Goal: Browse casually

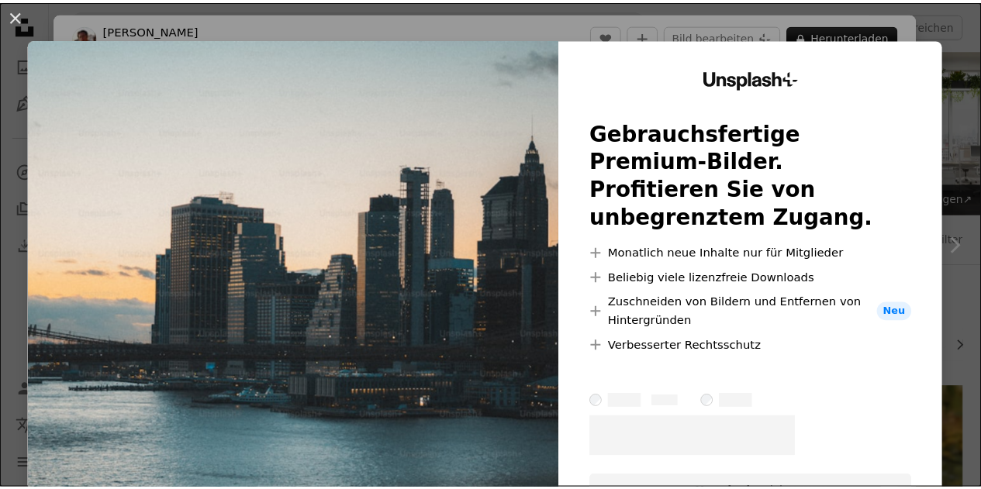
scroll to position [321, 0]
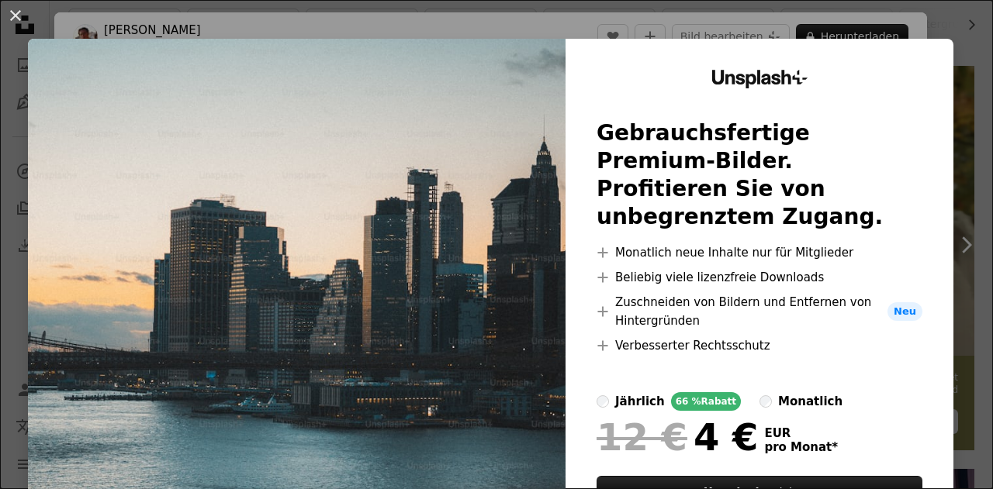
click at [917, 7] on div "An X shape Unsplash+ Gebrauchsfertige Premium-Bilder. Profitieren Sie von unbeg…" at bounding box center [496, 244] width 993 height 489
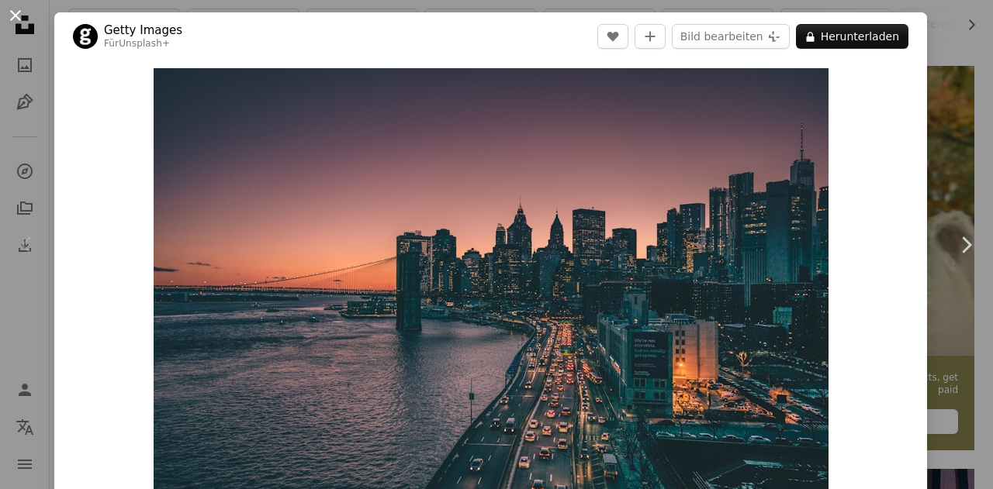
click at [7, 12] on button "An X shape" at bounding box center [15, 15] width 19 height 19
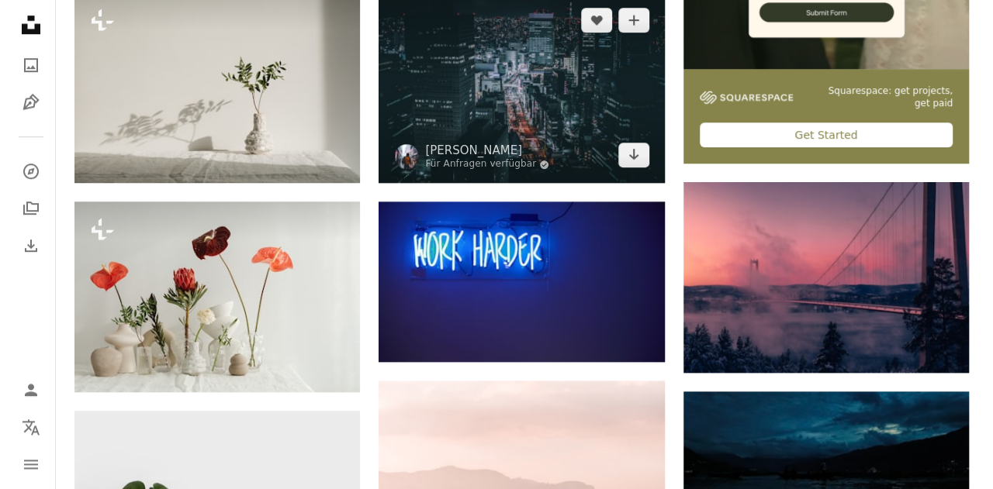
scroll to position [605, 0]
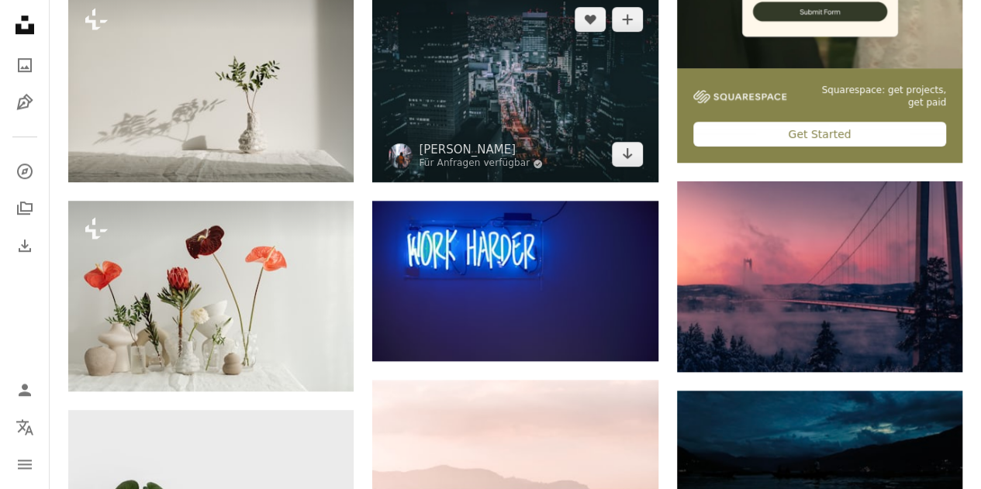
click at [498, 80] on img at bounding box center [514, 86] width 285 height 191
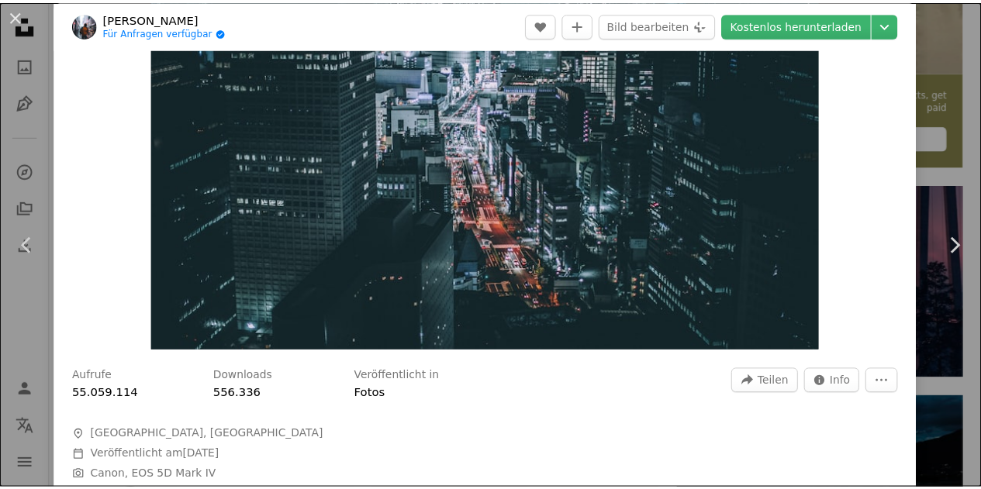
scroll to position [169, 0]
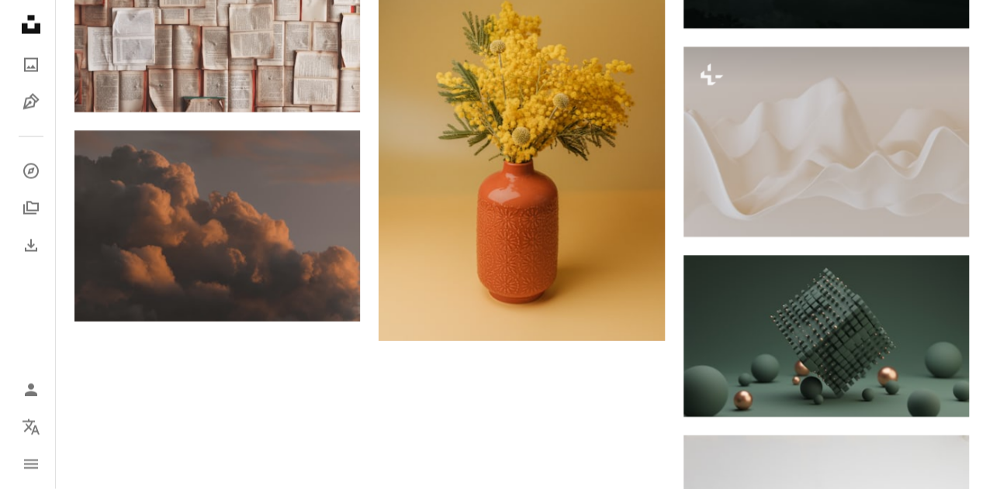
scroll to position [1516, 0]
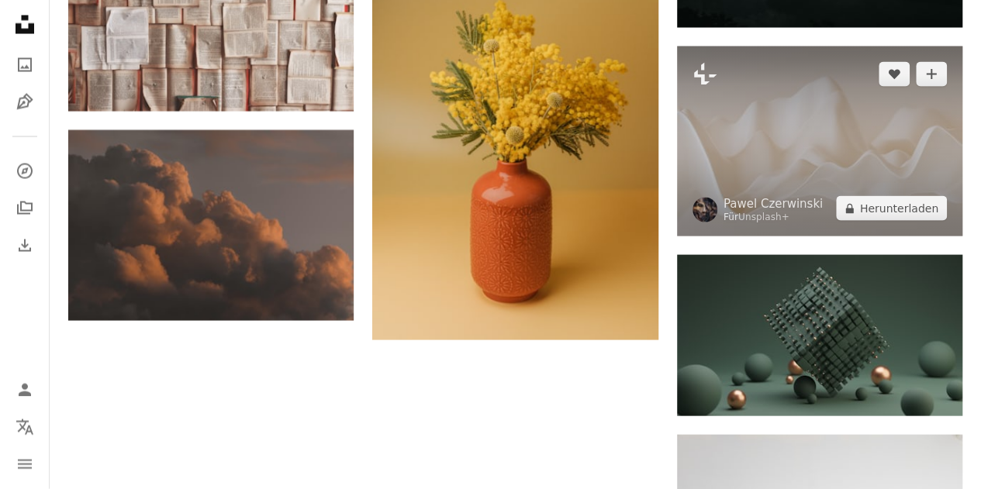
click at [815, 185] on img at bounding box center [819, 142] width 285 height 191
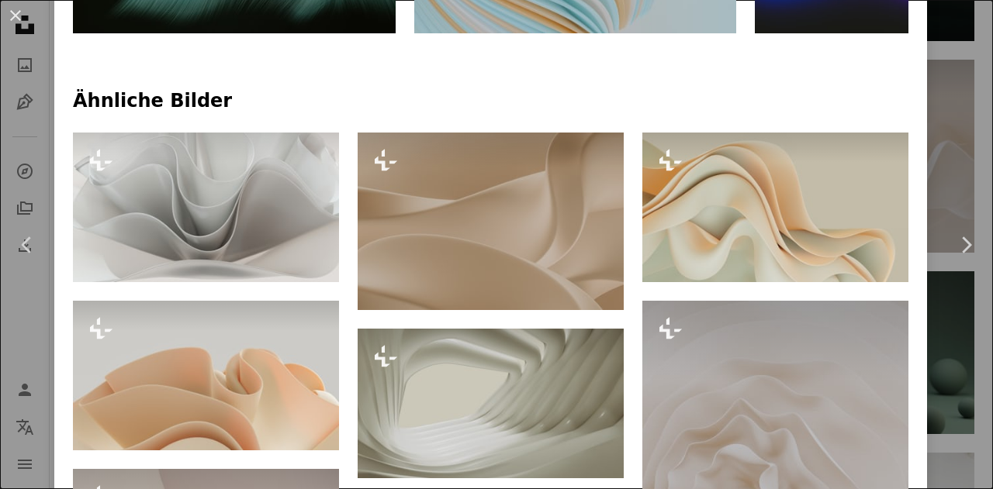
scroll to position [593, 0]
